Goal: Find specific page/section: Find specific page/section

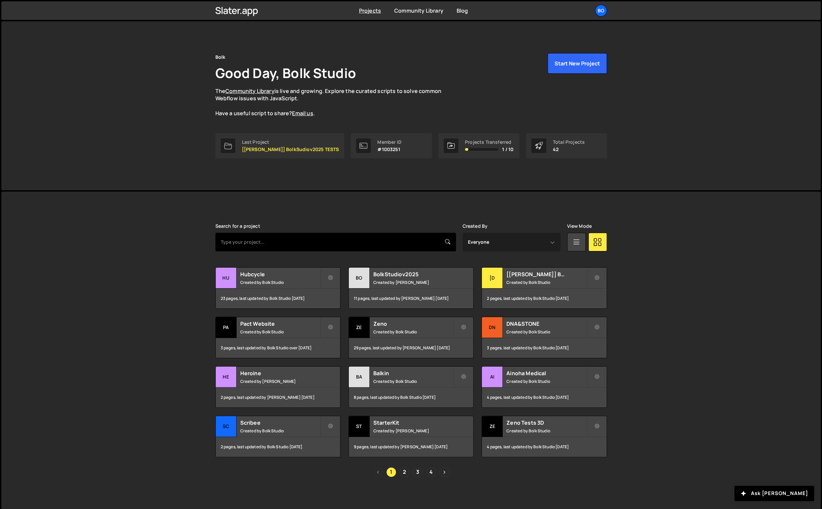
click at [365, 242] on input "text" at bounding box center [335, 242] width 241 height 19
type input "nalo"
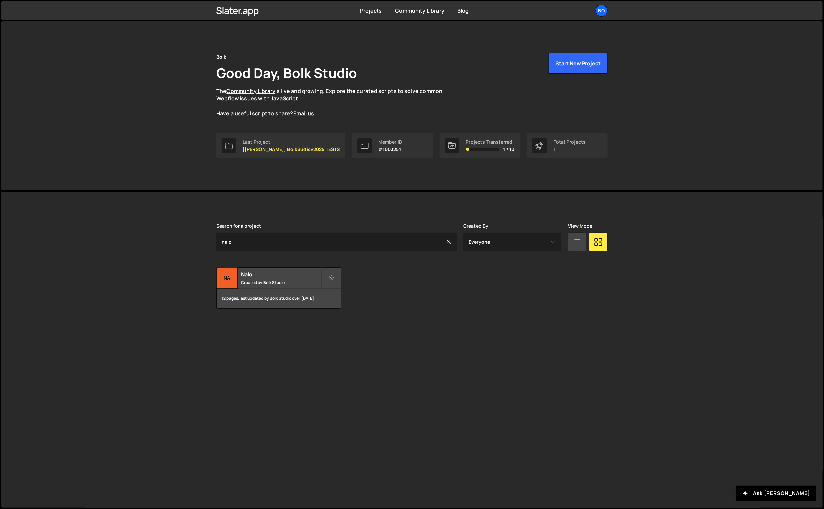
click at [287, 281] on small "Created by Bolk Studio" at bounding box center [281, 282] width 80 height 6
